Goal: Information Seeking & Learning: Learn about a topic

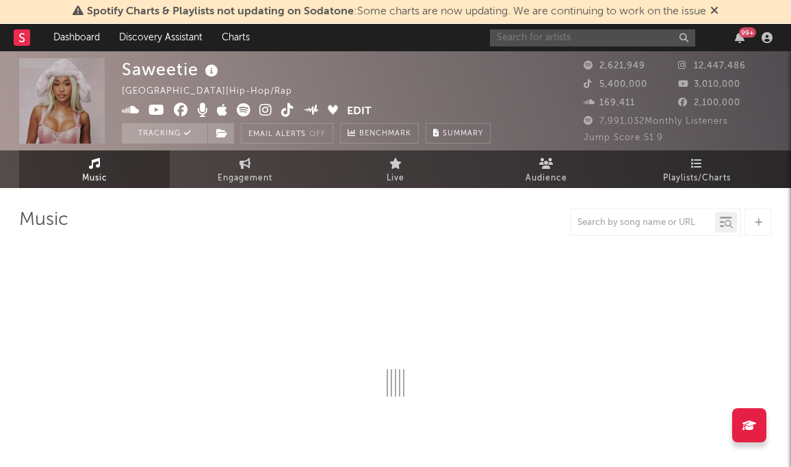
click at [611, 37] on input "text" at bounding box center [592, 37] width 205 height 17
type input "goo goo"
select select "6m"
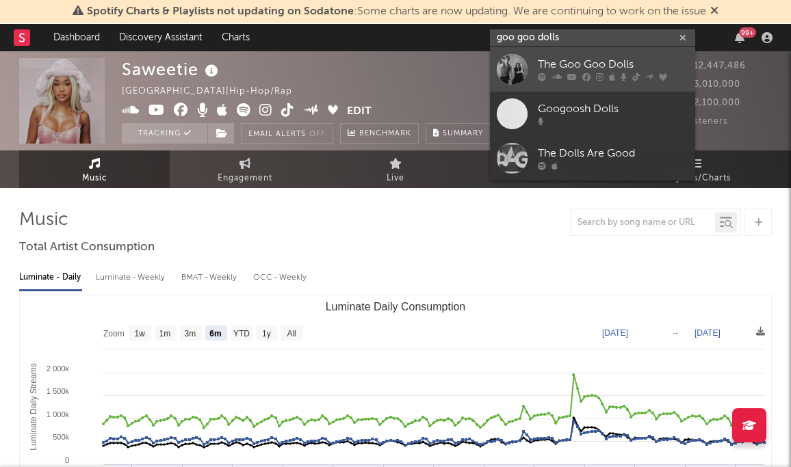
type input "goo goo dolls"
click at [615, 72] on link "The Goo Goo Dolls" at bounding box center [592, 69] width 205 height 44
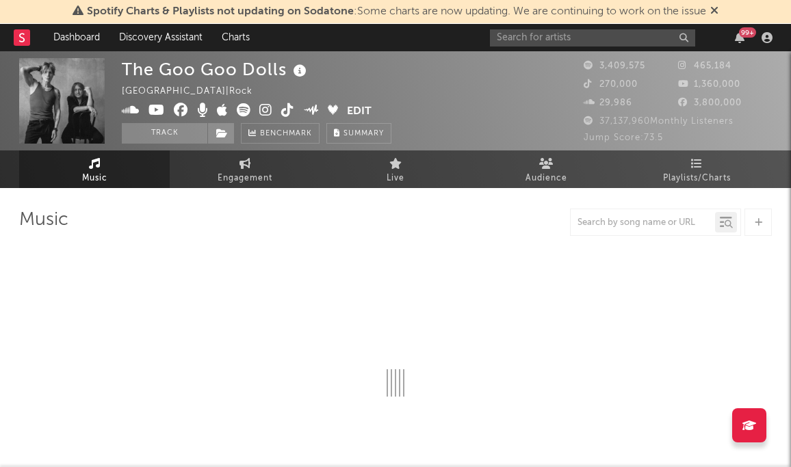
select select "6m"
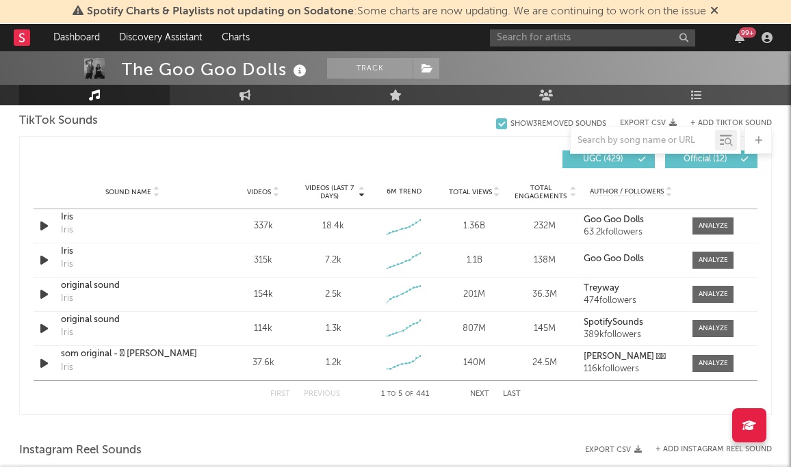
scroll to position [912, 0]
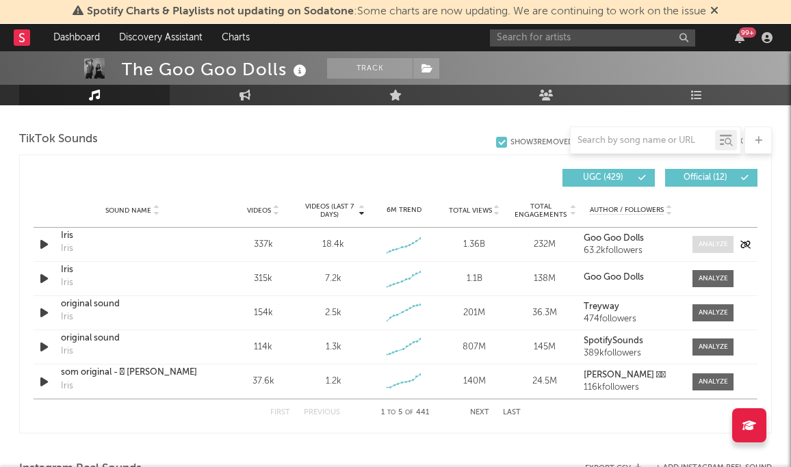
click at [717, 243] on div at bounding box center [712, 244] width 29 height 10
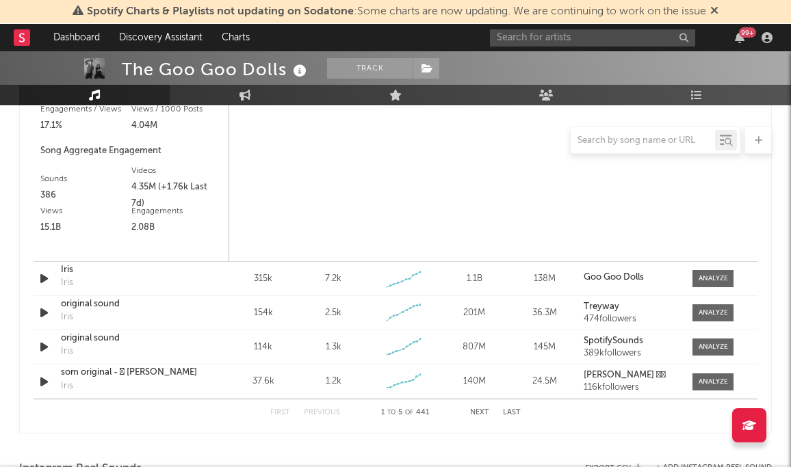
scroll to position [1290, 0]
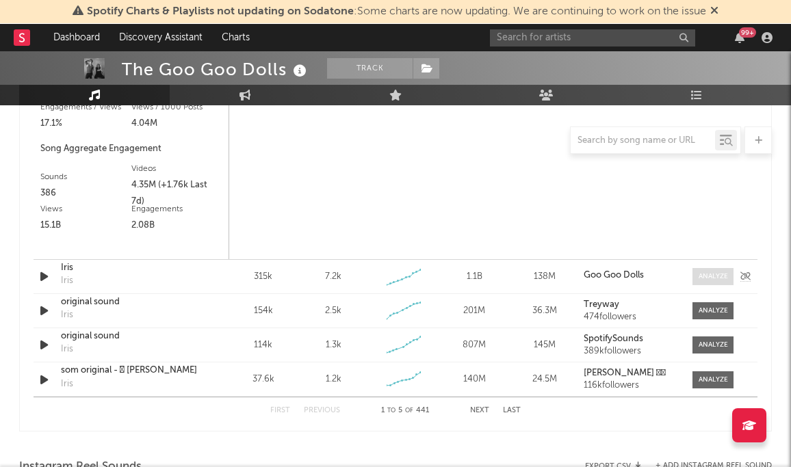
click at [707, 274] on div at bounding box center [712, 276] width 29 height 10
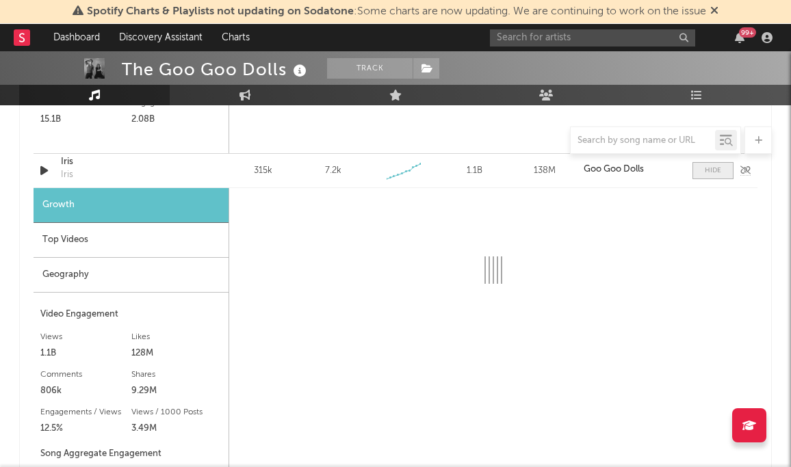
scroll to position [1397, 0]
click at [717, 176] on span at bounding box center [712, 169] width 41 height 17
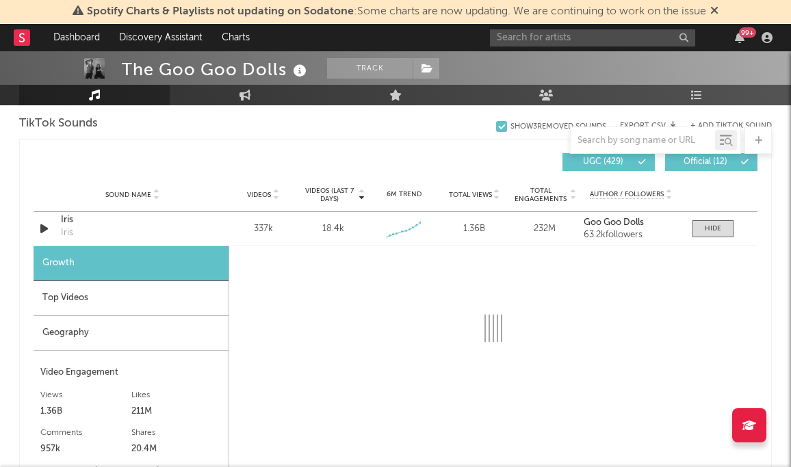
scroll to position [929, 0]
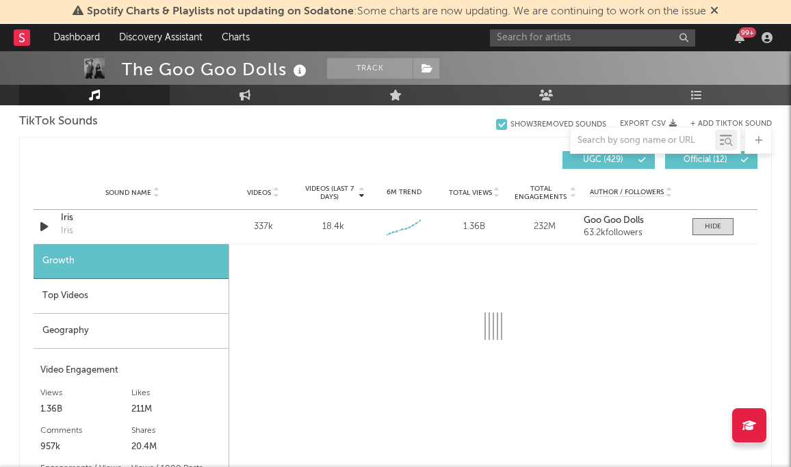
select select "6m"
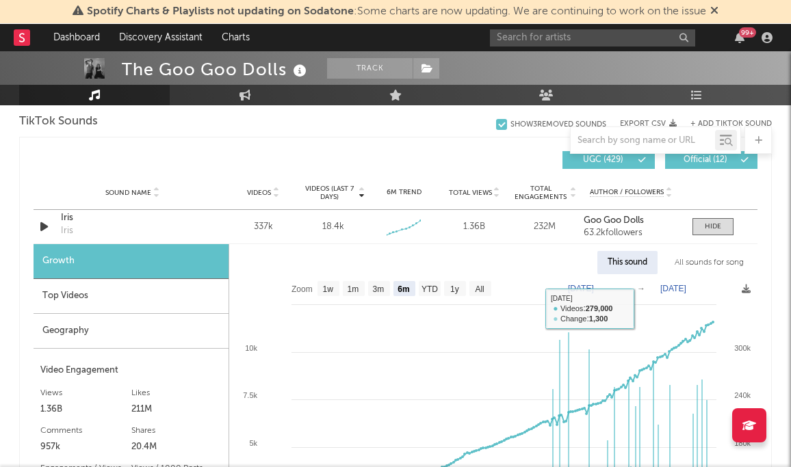
click at [700, 259] on div "All sounds for song" at bounding box center [709, 262] width 90 height 23
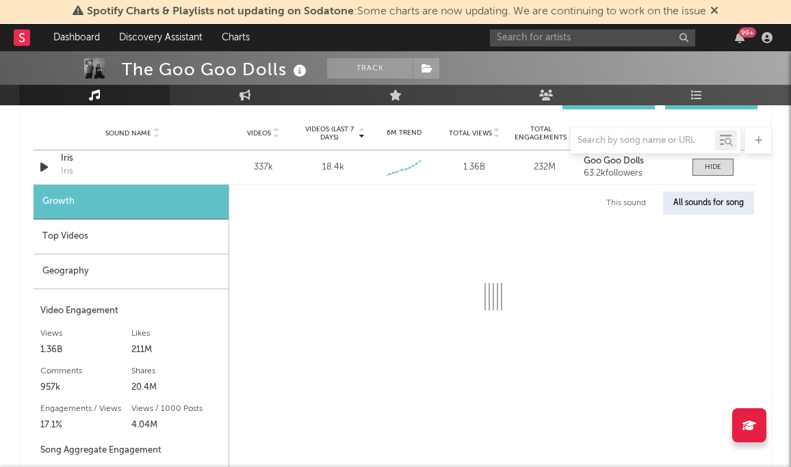
scroll to position [988, 0]
select select "1w"
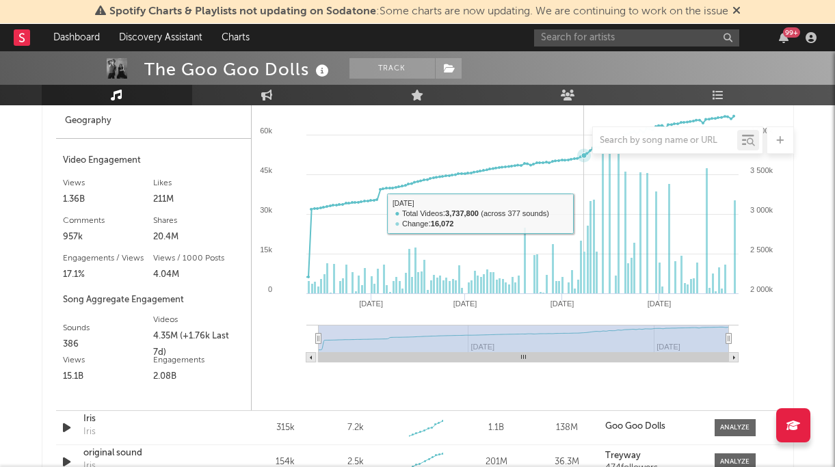
scroll to position [1136, 0]
